Goal: Transaction & Acquisition: Purchase product/service

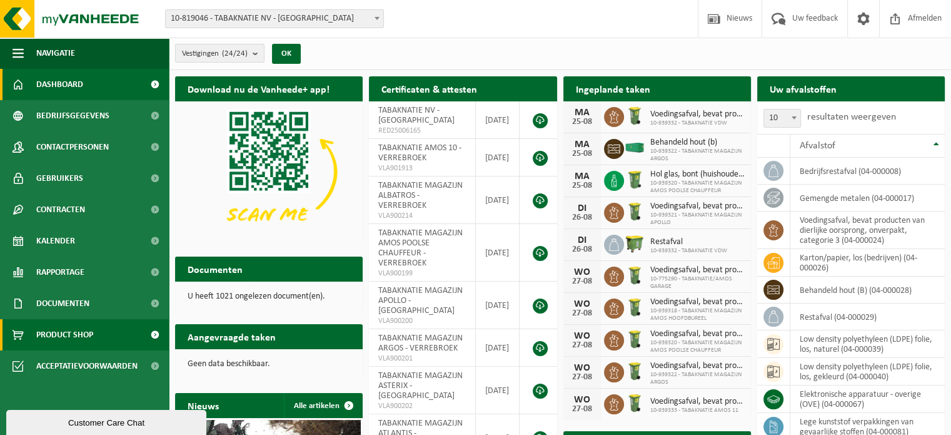
click at [73, 335] on span "Product Shop" at bounding box center [64, 334] width 57 height 31
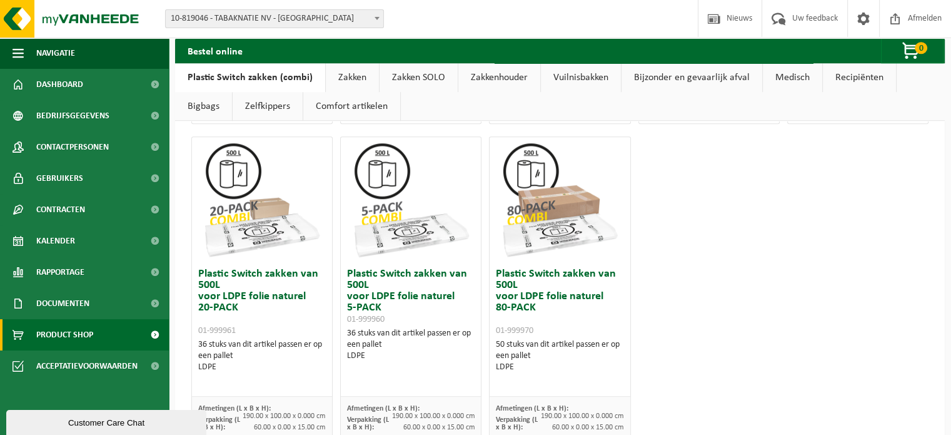
scroll to position [813, 0]
click at [350, 76] on link "Zakken" at bounding box center [352, 77] width 53 height 29
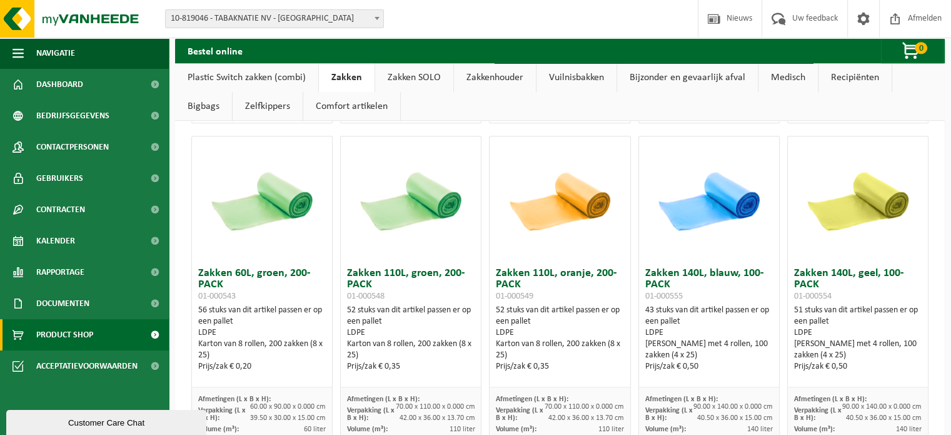
scroll to position [1516, 0]
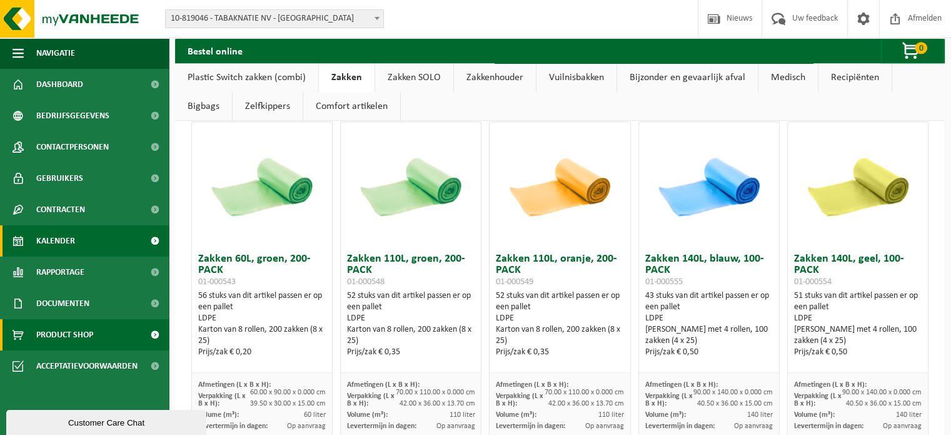
click at [80, 234] on link "Kalender" at bounding box center [84, 240] width 169 height 31
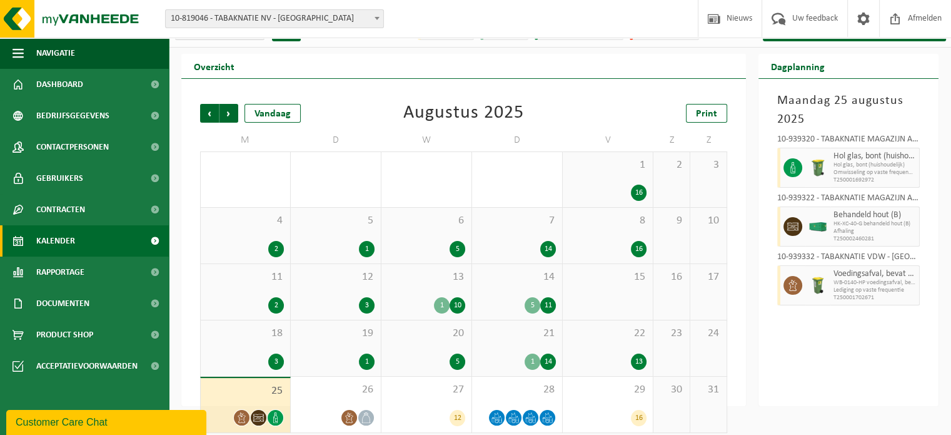
scroll to position [33, 0]
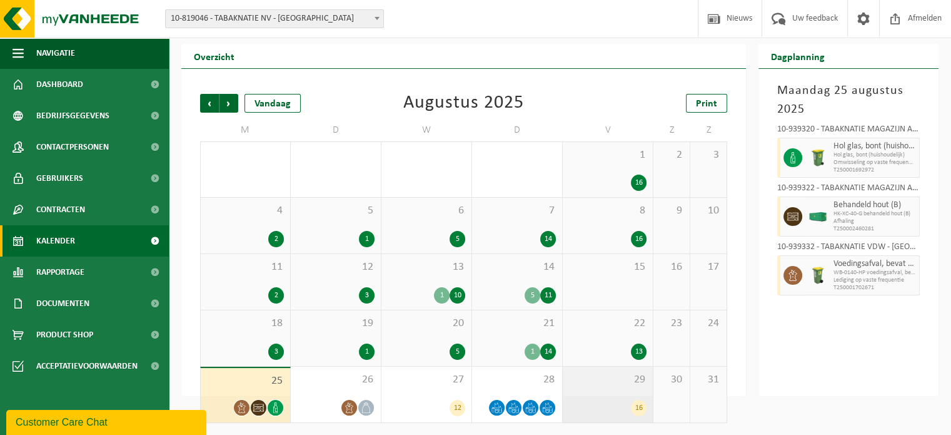
click at [590, 380] on span "29" at bounding box center [608, 380] width 78 height 14
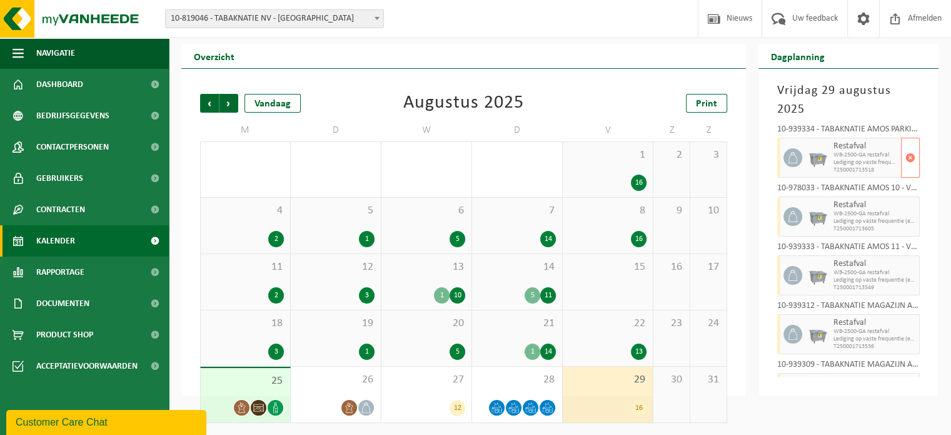
click at [820, 156] on img at bounding box center [817, 157] width 19 height 19
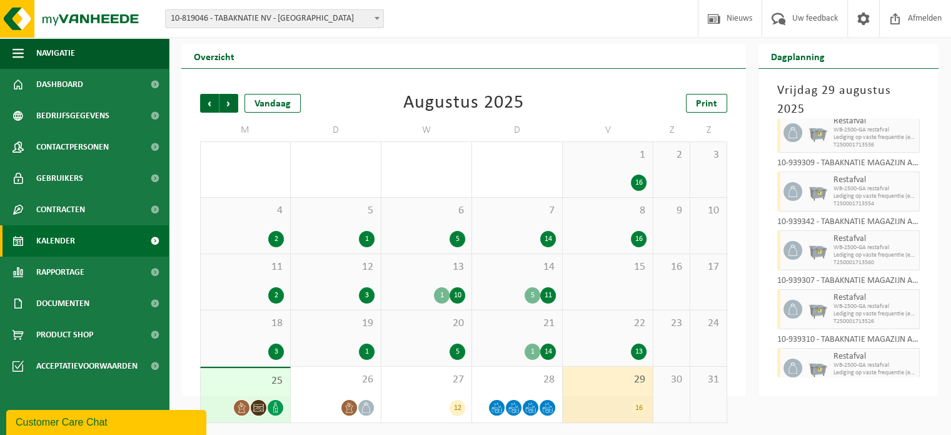
click at [820, 156] on div "10-939334 - TABAKNATIE AMOS PARKING IN VRACHTWAGENS - VERREBROEK Restafval WB-2…" at bounding box center [848, 248] width 155 height 258
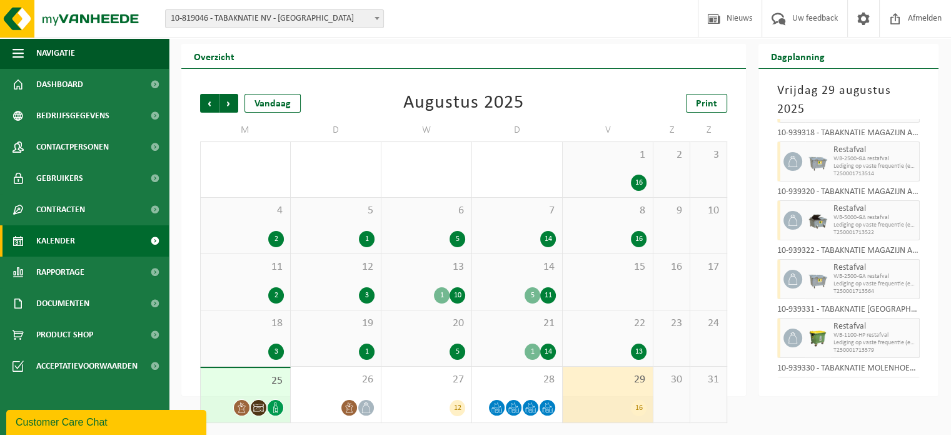
scroll to position [492, 0]
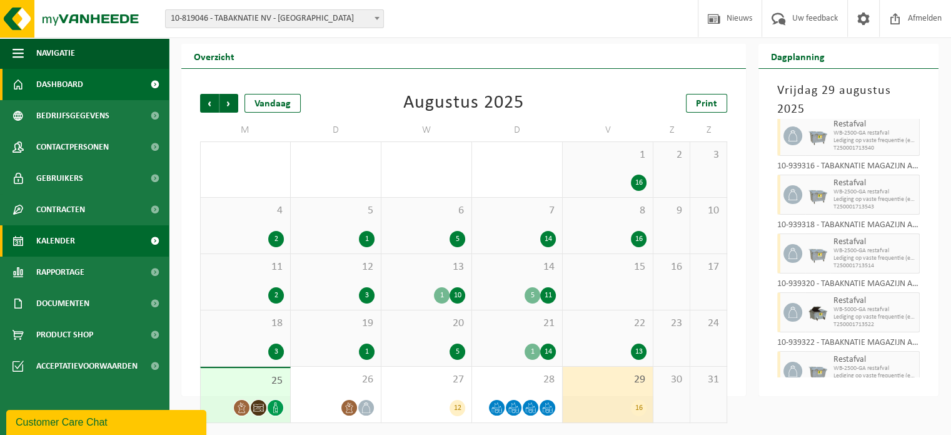
click at [72, 84] on span "Dashboard" at bounding box center [59, 84] width 47 height 31
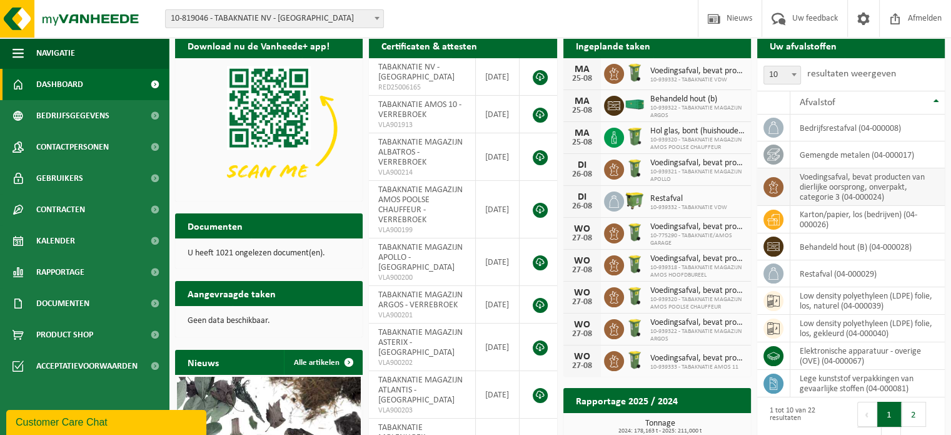
scroll to position [63, 0]
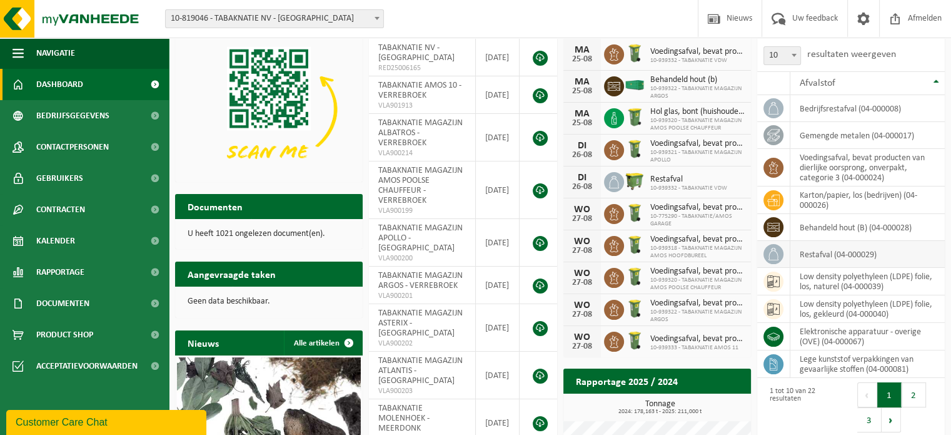
click at [808, 252] on td "restafval (04-000029)" at bounding box center [867, 254] width 154 height 27
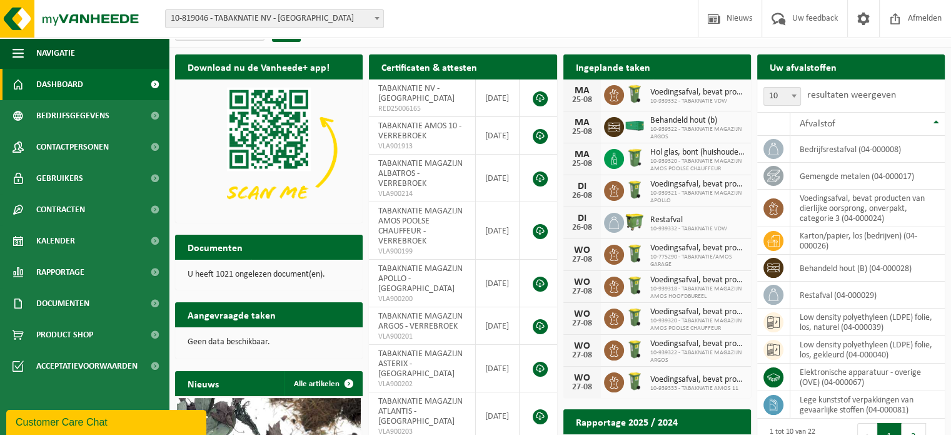
scroll to position [0, 0]
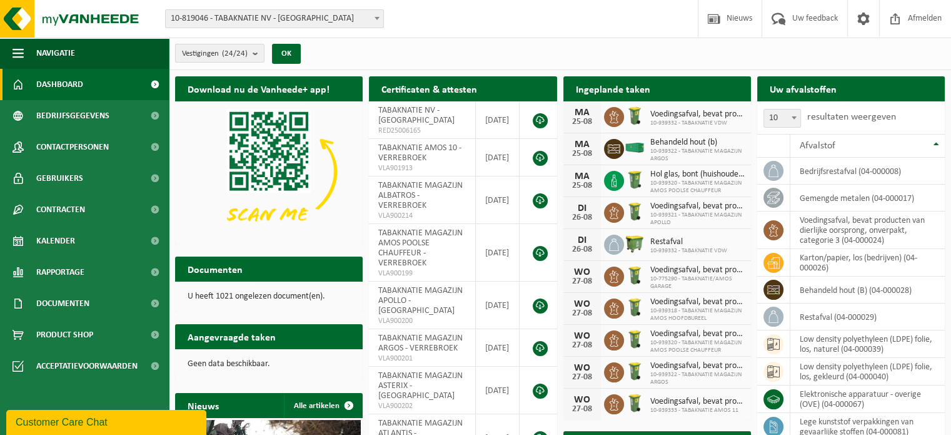
click at [615, 243] on icon at bounding box center [614, 244] width 13 height 13
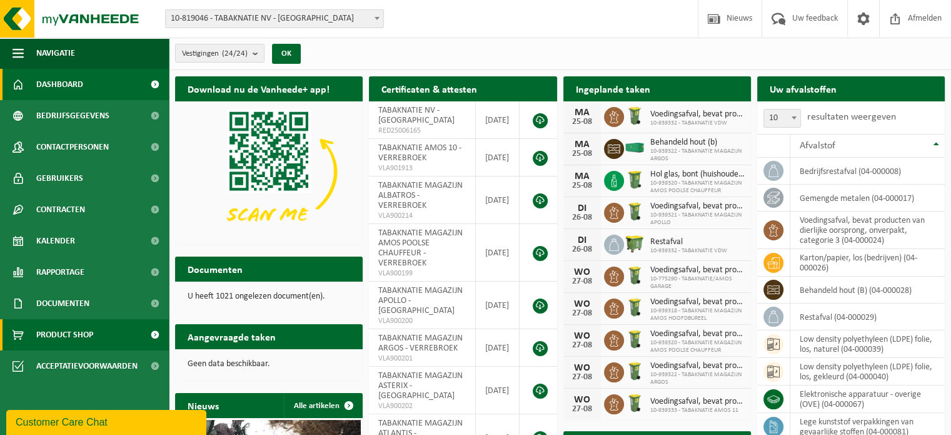
click at [76, 334] on span "Product Shop" at bounding box center [64, 334] width 57 height 31
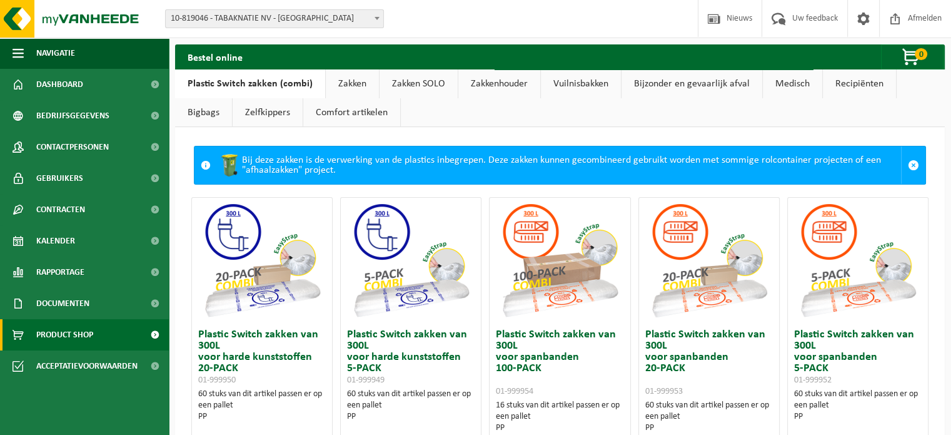
click at [349, 80] on link "Zakken" at bounding box center [352, 83] width 53 height 29
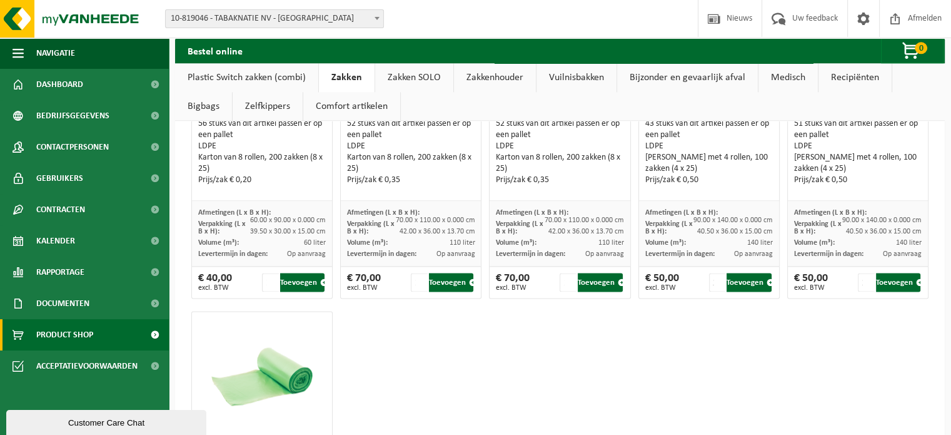
scroll to position [1751, 0]
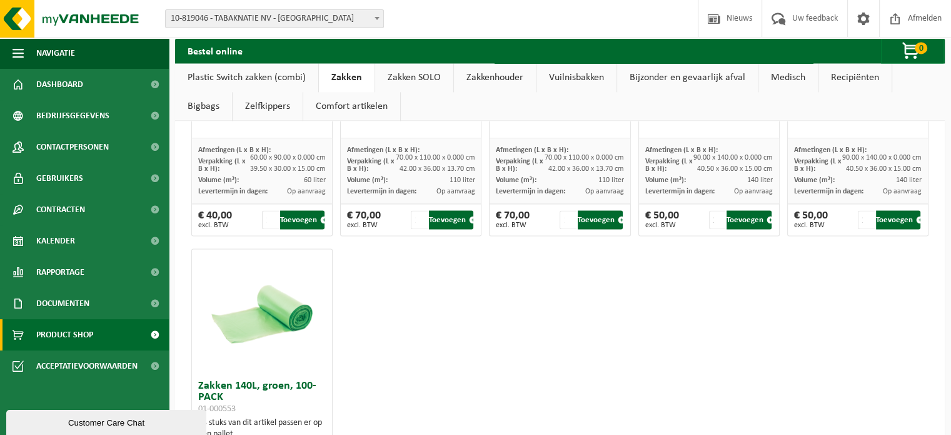
click at [196, 107] on link "Bigbags" at bounding box center [203, 106] width 57 height 29
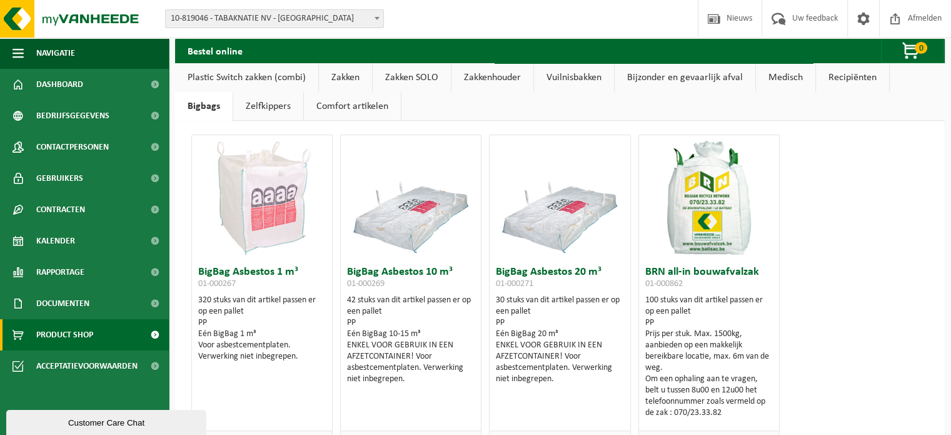
scroll to position [0, 0]
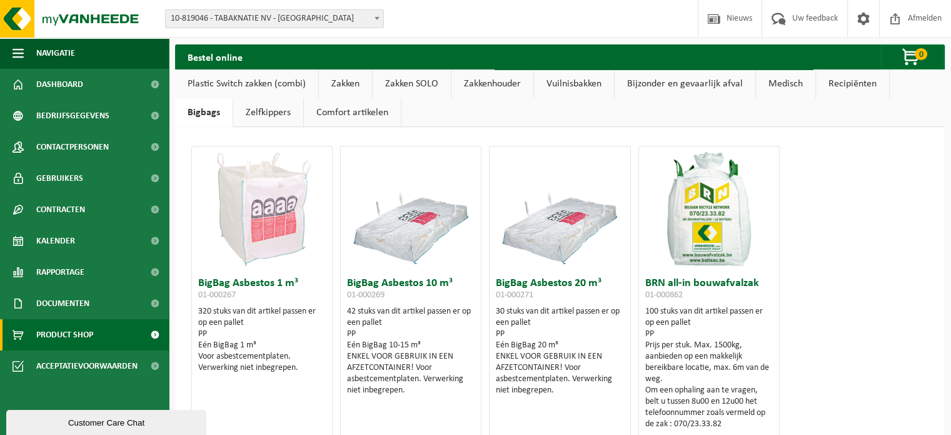
click at [404, 79] on link "Zakken SOLO" at bounding box center [412, 83] width 78 height 29
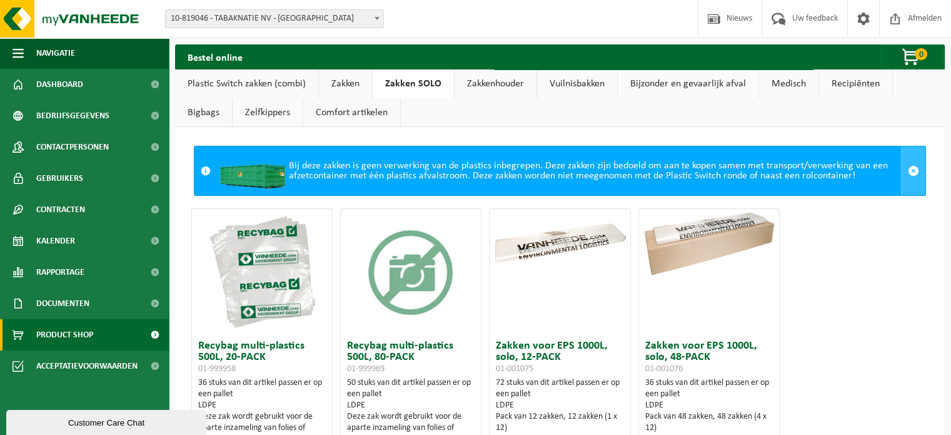
click at [908, 169] on span at bounding box center [913, 170] width 11 height 11
